Goal: Task Accomplishment & Management: Manage account settings

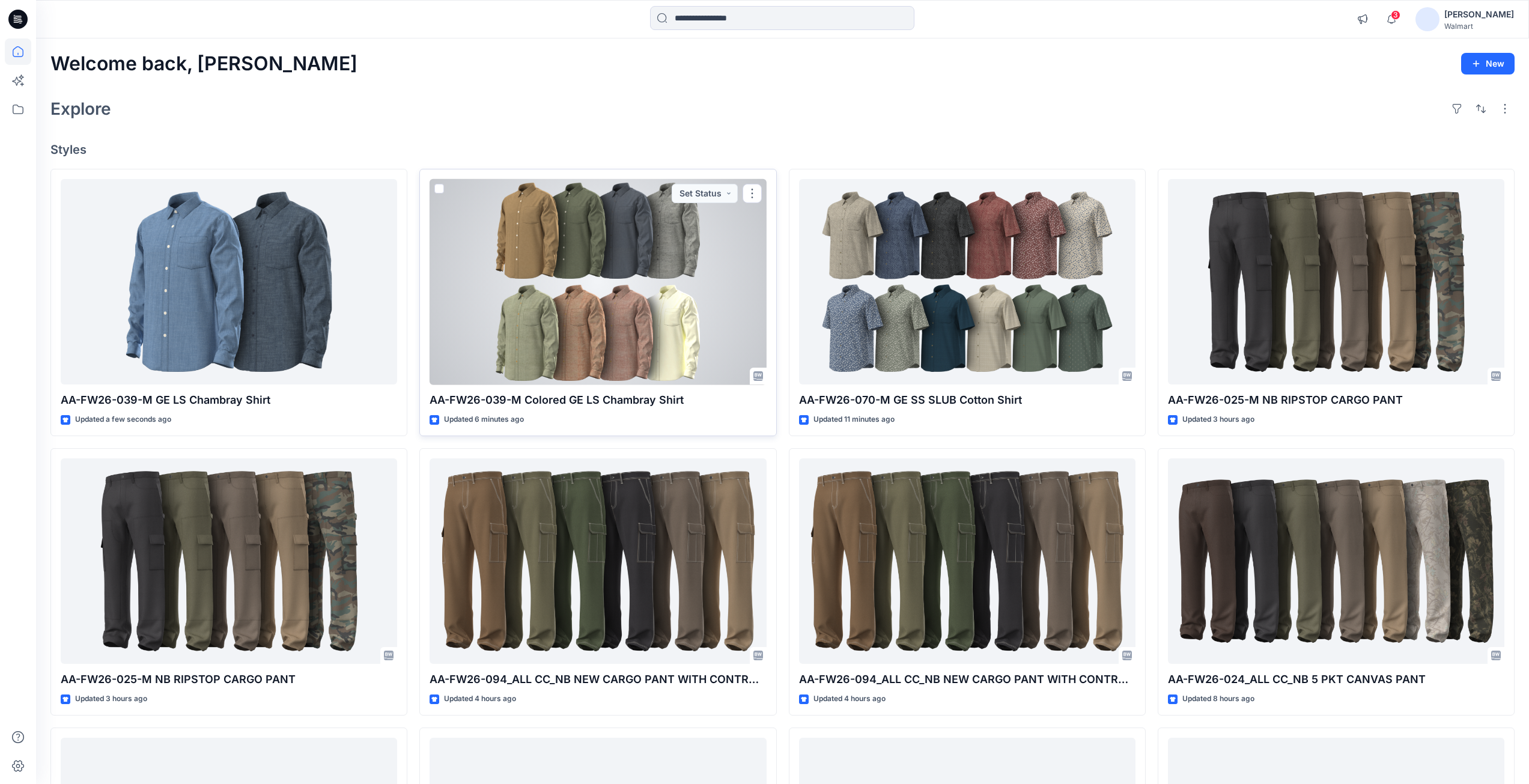
click at [599, 281] on div at bounding box center [598, 281] width 336 height 206
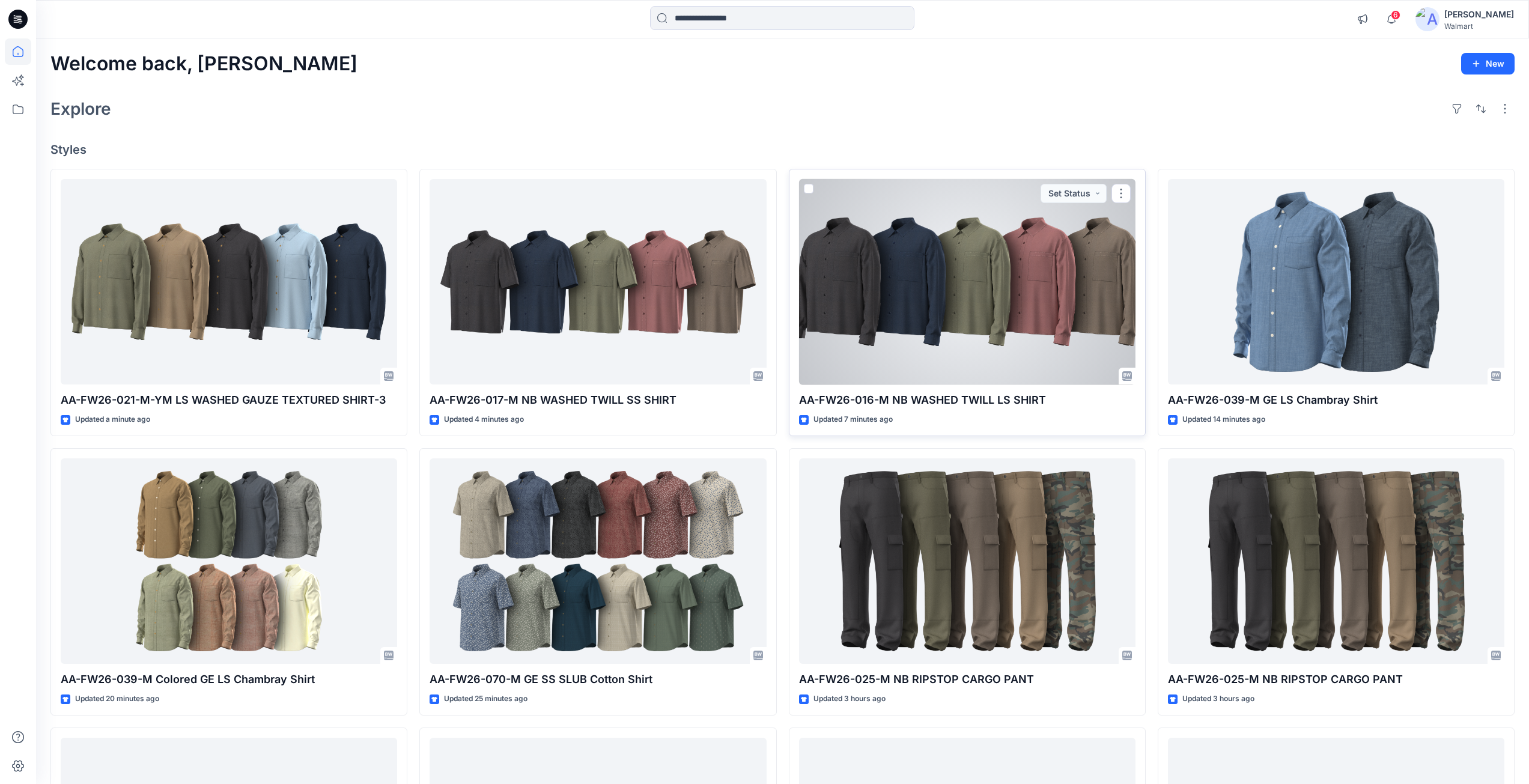
click at [991, 322] on div at bounding box center [967, 281] width 336 height 206
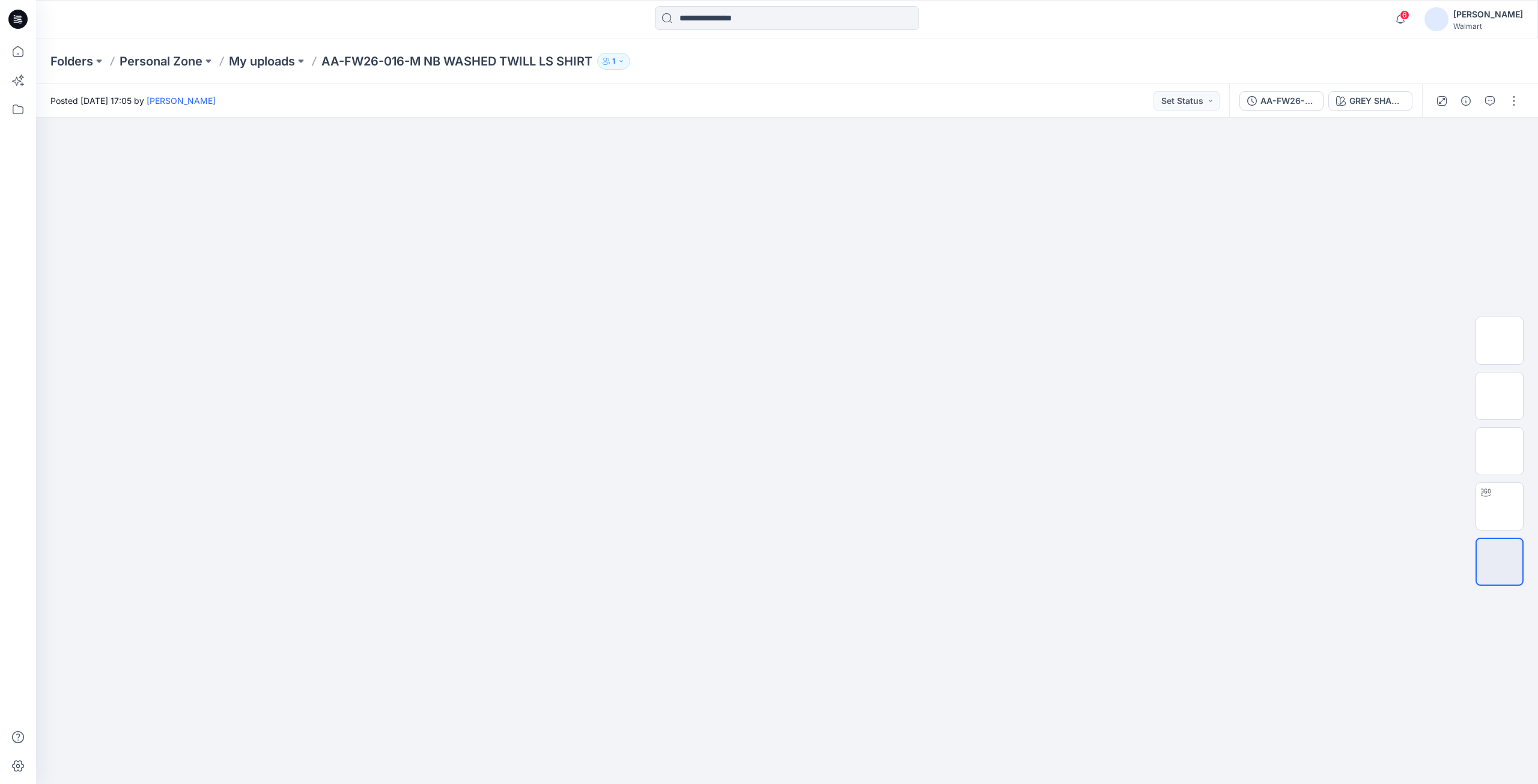
click at [1381, 110] on div "AA-FW26-016-M NB WASHED TWILL LS SHIRT GREY SHADOW" at bounding box center [1325, 101] width 193 height 34
click at [1377, 103] on div "GREY SHADOW" at bounding box center [1376, 101] width 55 height 13
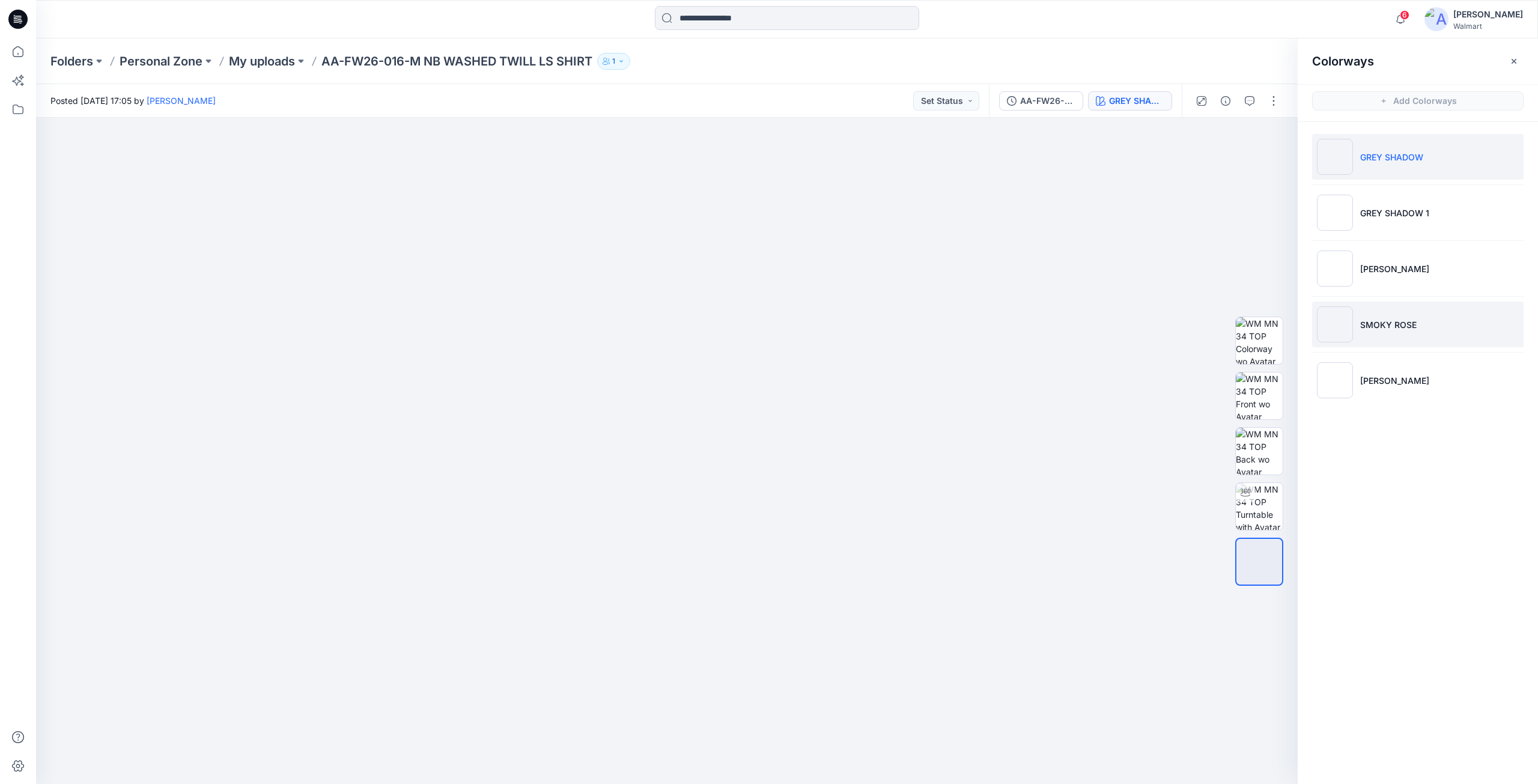
click at [1394, 318] on p "SMOKY ROSE" at bounding box center [1388, 324] width 56 height 12
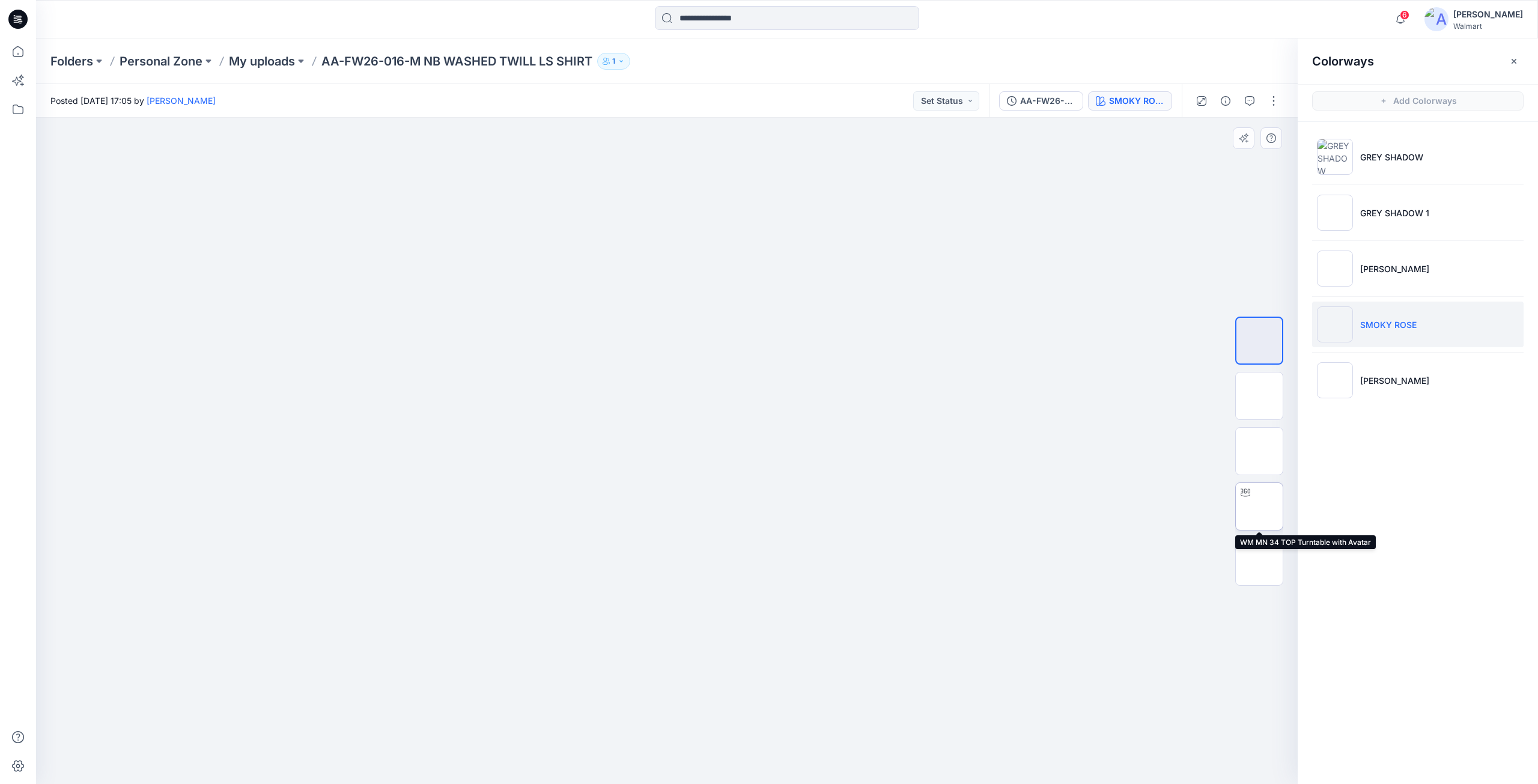
click at [1259, 506] on img at bounding box center [1259, 506] width 0 height 0
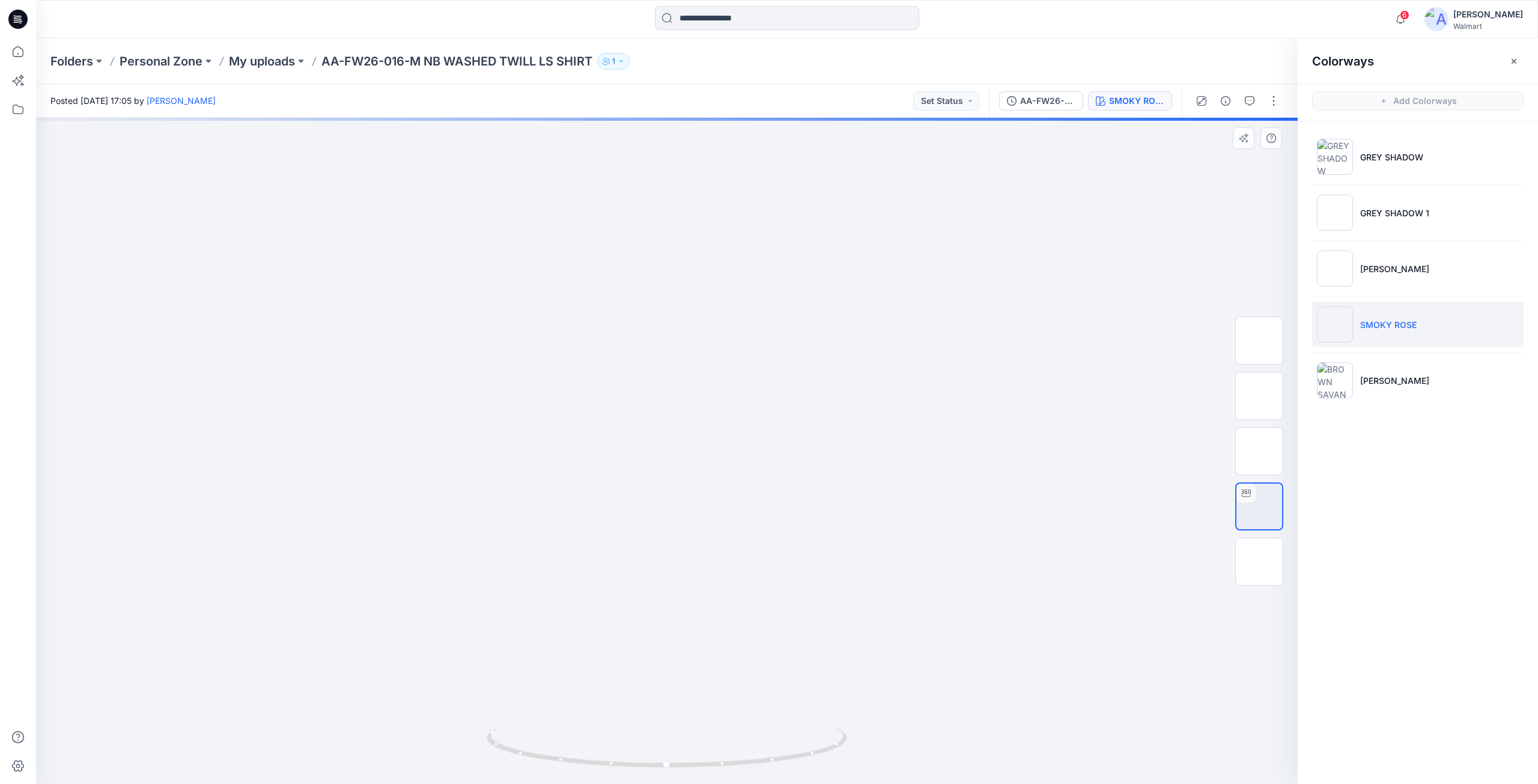
drag, startPoint x: 671, startPoint y: 276, endPoint x: 638, endPoint y: 501, distance: 227.4
click at [638, 118] on img at bounding box center [667, 118] width 1011 height 0
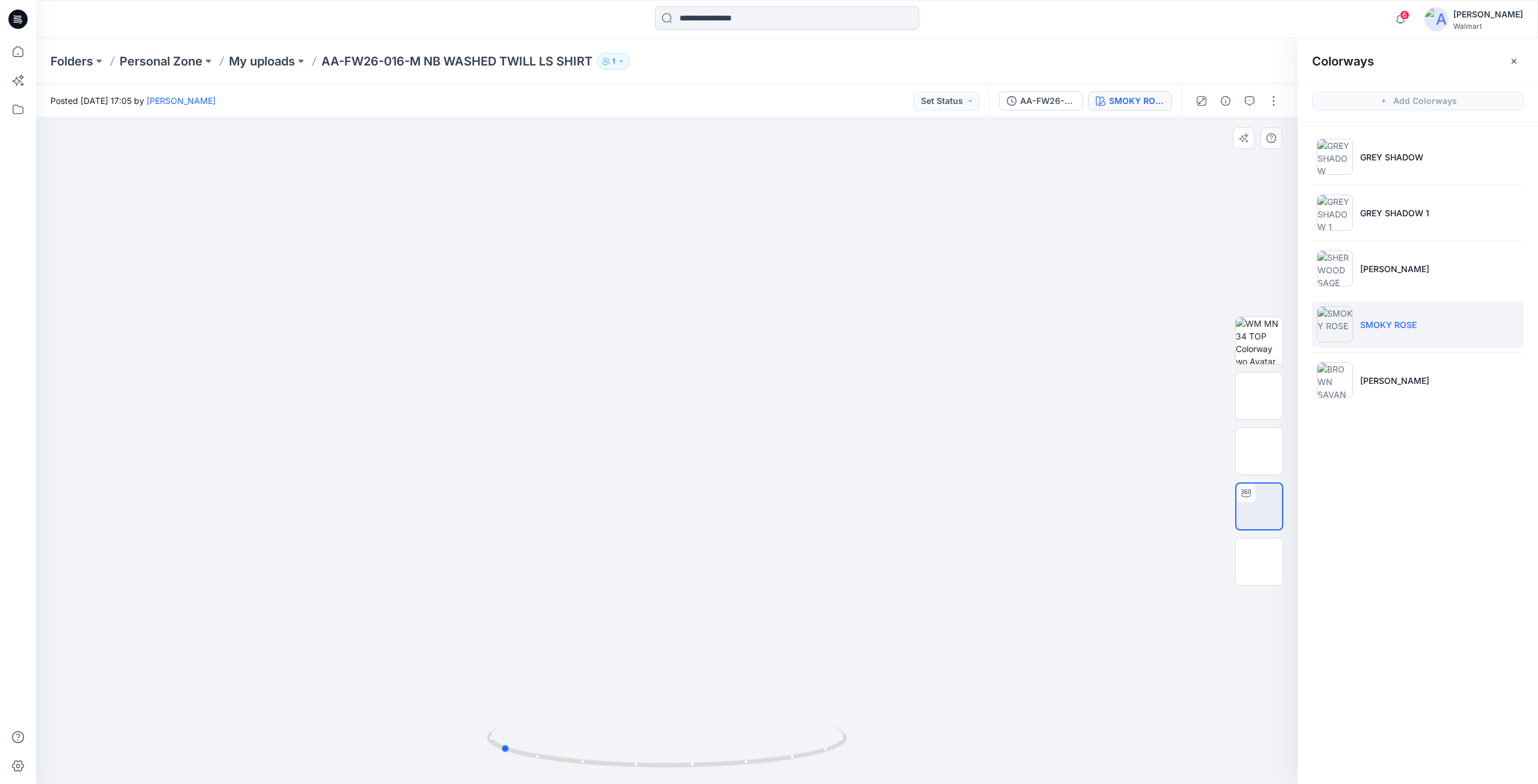
drag, startPoint x: 668, startPoint y: 767, endPoint x: 861, endPoint y: 731, distance: 196.3
click at [861, 731] on div at bounding box center [667, 450] width 1261 height 666
click at [1513, 62] on icon "button" at bounding box center [1514, 61] width 10 height 10
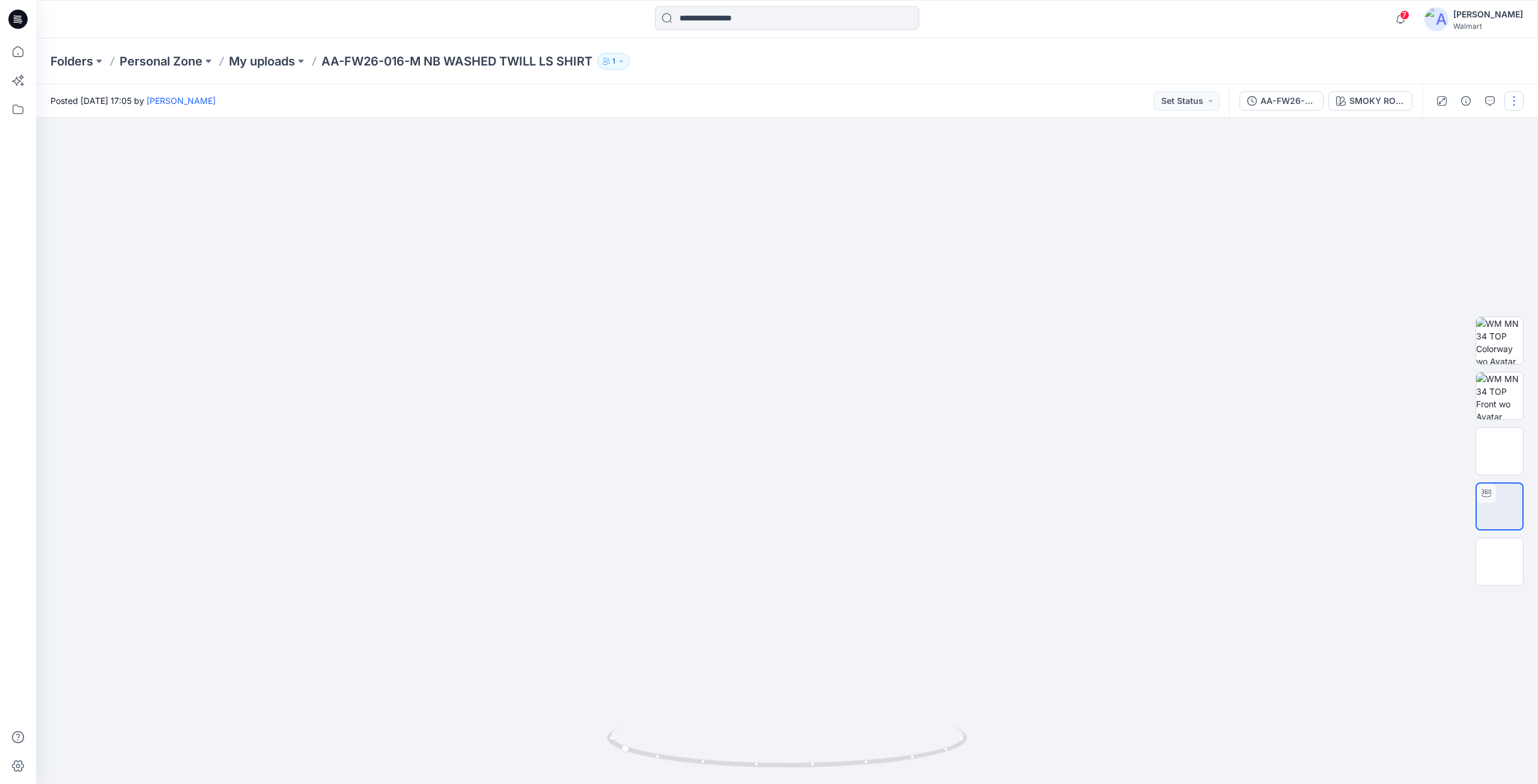
click at [1511, 103] on button "button" at bounding box center [1513, 100] width 19 height 19
click at [1457, 169] on button "Edit" at bounding box center [1463, 162] width 110 height 22
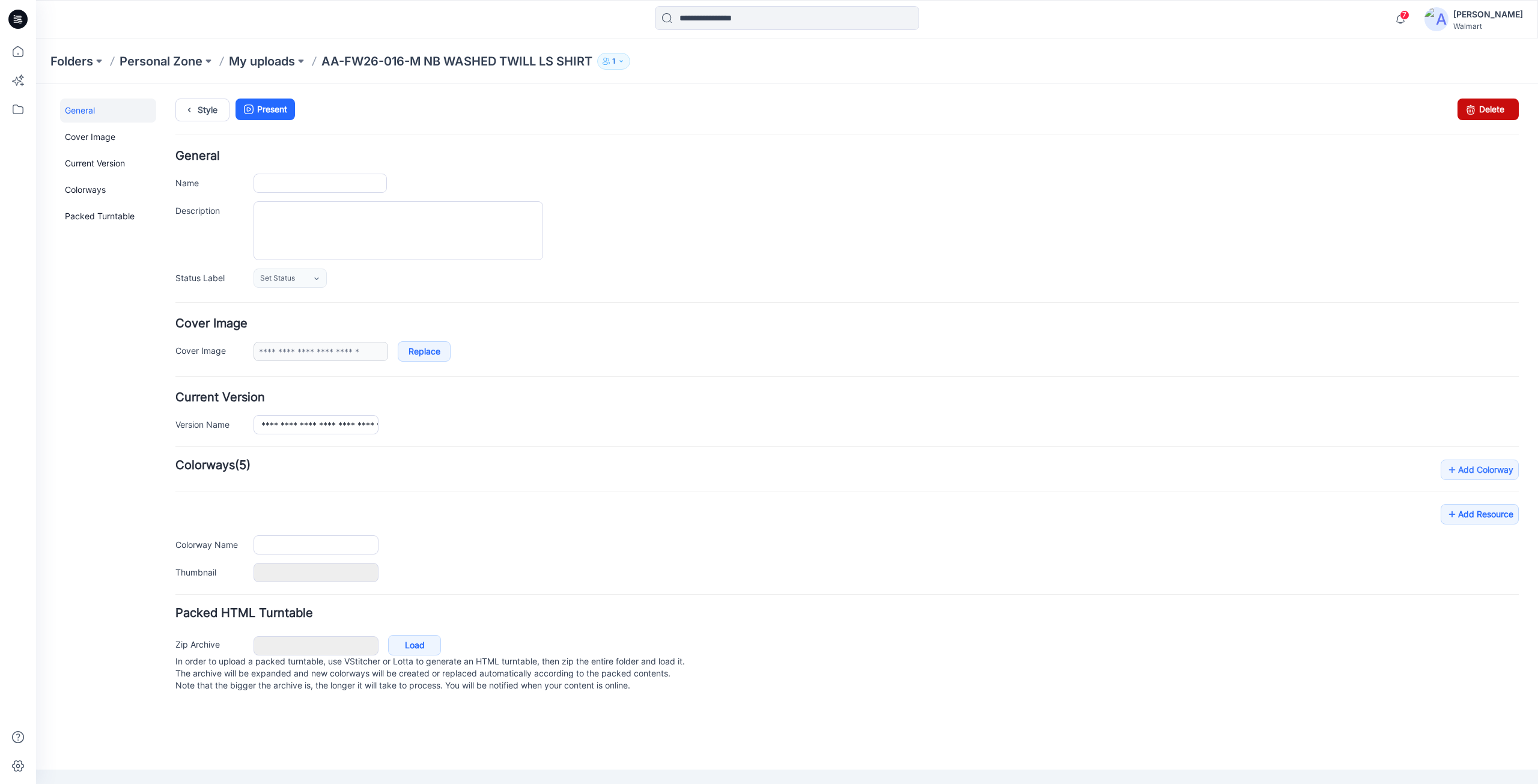
click at [1497, 107] on link "Delete" at bounding box center [1488, 109] width 61 height 22
type input "**********"
